Goal: Transaction & Acquisition: Purchase product/service

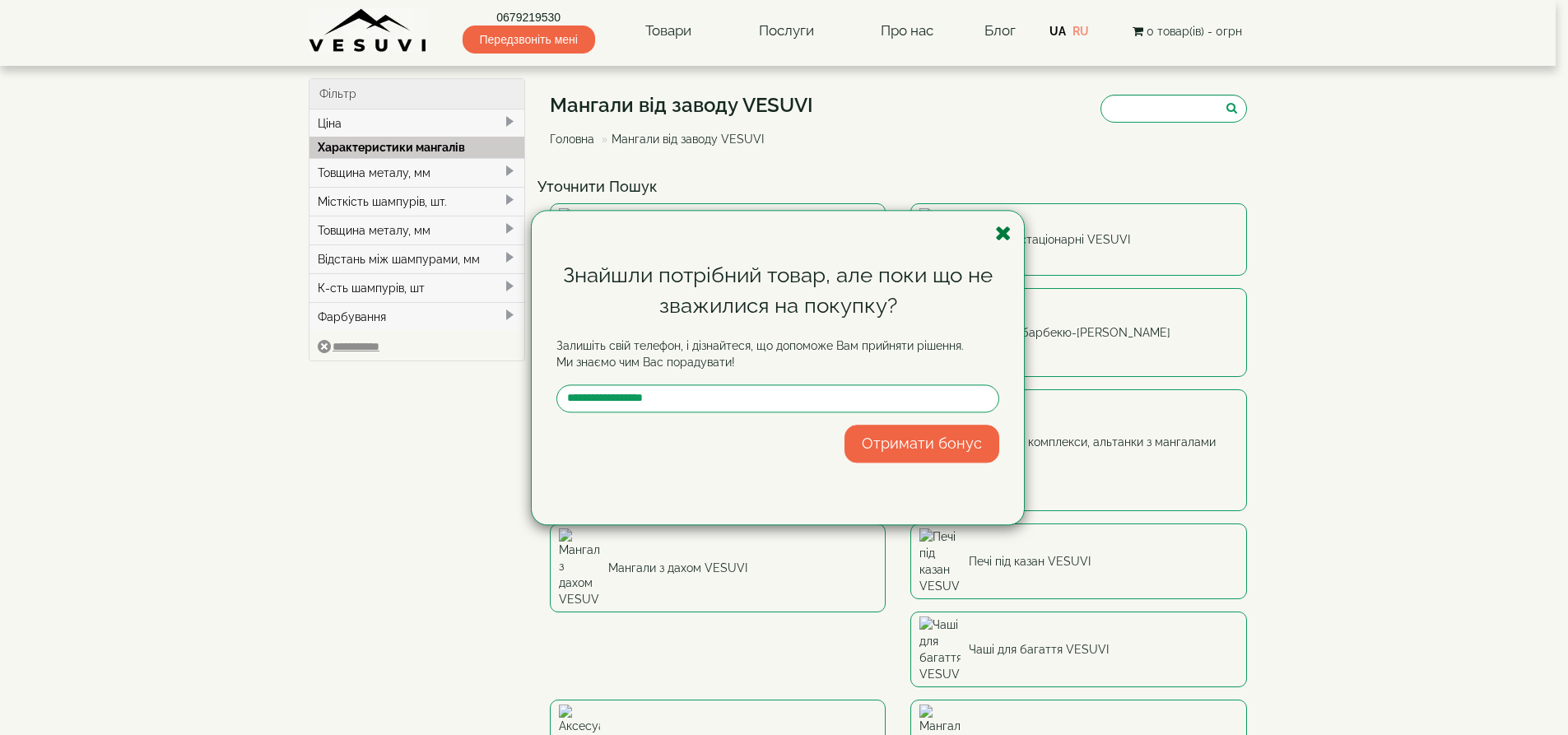
click at [1002, 237] on icon "button" at bounding box center [1003, 234] width 17 height 21
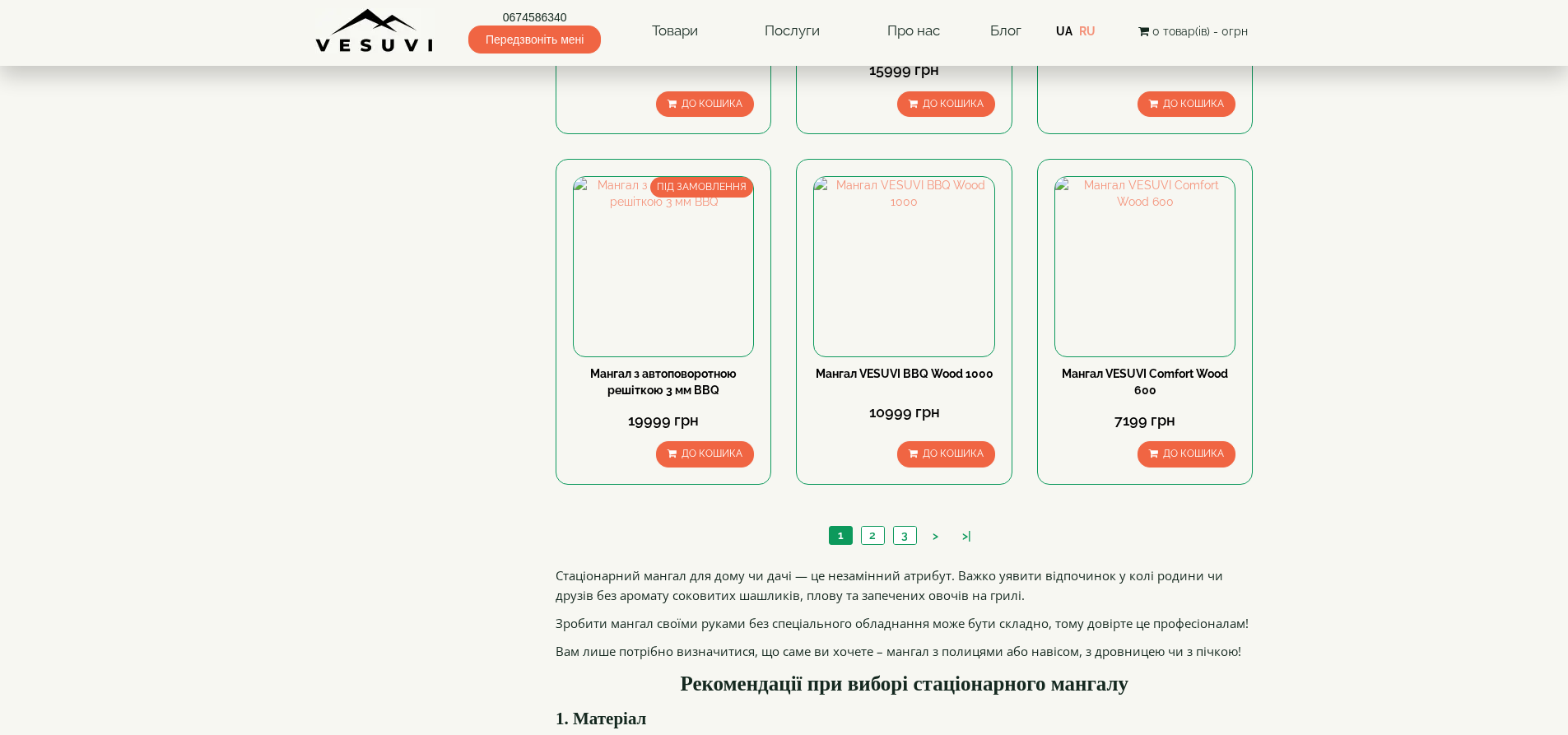
scroll to position [1563, 0]
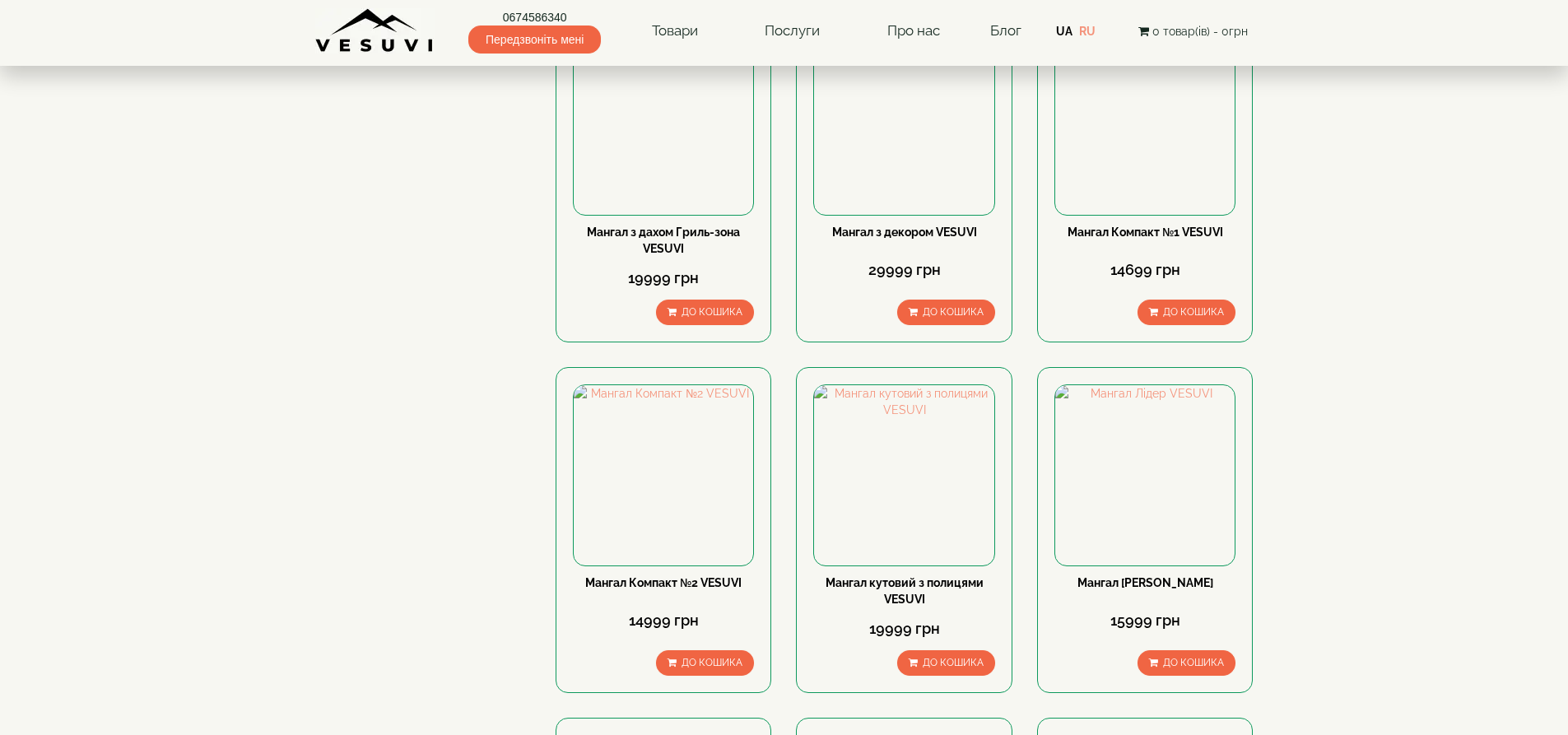
scroll to position [905, 0]
